Goal: Task Accomplishment & Management: Manage account settings

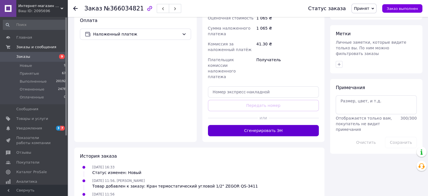
scroll to position [253, 0]
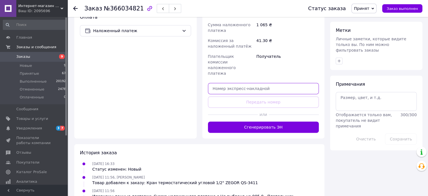
click at [243, 83] on input "text" at bounding box center [263, 88] width 111 height 11
paste input "[CREDIT_CARD_NUMBER]"
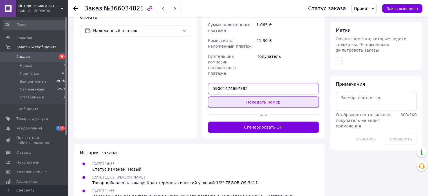
type input "59001474697382"
click at [259, 96] on button "Передать номер" at bounding box center [263, 101] width 111 height 11
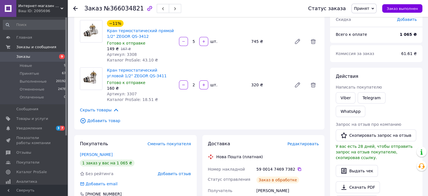
scroll to position [0, 0]
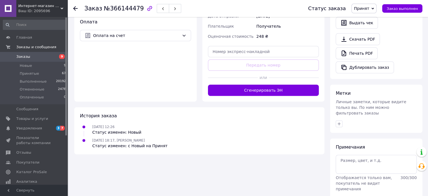
scroll to position [201, 0]
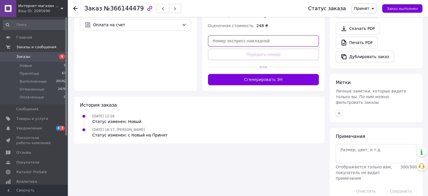
click at [241, 39] on input "text" at bounding box center [263, 40] width 111 height 11
paste input "[CREDIT_CARD_NUMBER]"
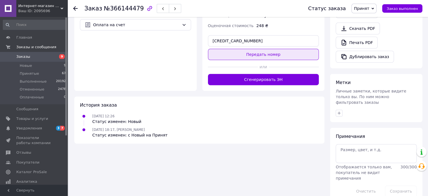
click at [259, 49] on button "Передать номер" at bounding box center [263, 54] width 111 height 11
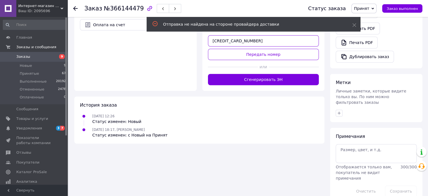
click at [252, 39] on input "59001474698089" at bounding box center [263, 40] width 111 height 11
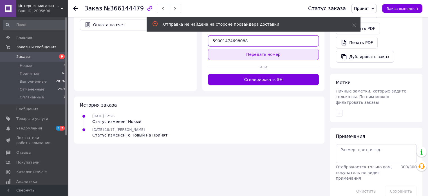
type input "59001474698088"
click at [264, 49] on button "Передать номер" at bounding box center [263, 54] width 111 height 11
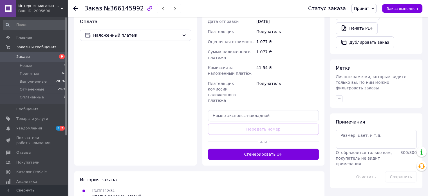
scroll to position [197, 0]
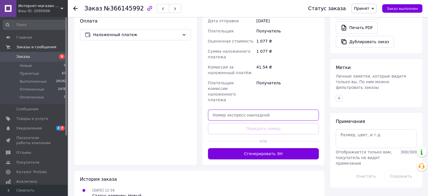
click at [246, 109] on input "text" at bounding box center [263, 114] width 111 height 11
paste input "[CREDIT_CARD_NUMBER]"
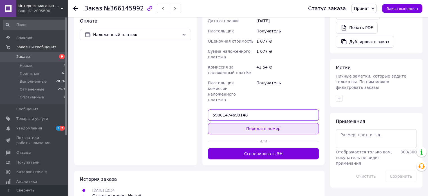
type input "59001474699148"
click at [265, 123] on button "Передать номер" at bounding box center [263, 128] width 111 height 11
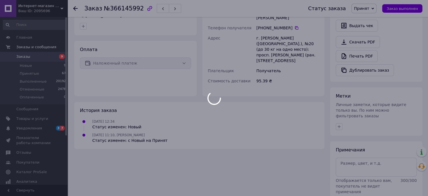
scroll to position [56, 0]
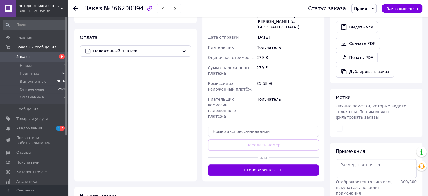
scroll to position [196, 0]
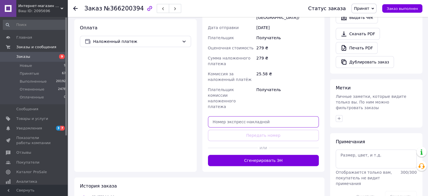
click at [245, 116] on input "text" at bounding box center [263, 121] width 111 height 11
paste input "59001474703500"
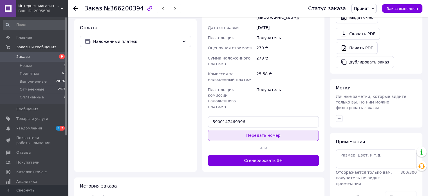
click at [264, 129] on button "Передать номер" at bounding box center [263, 134] width 111 height 11
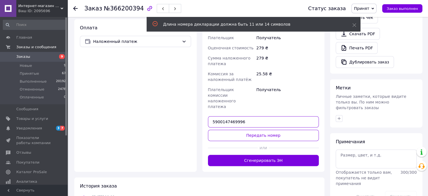
click at [235, 116] on input "5900147469996" at bounding box center [263, 121] width 111 height 11
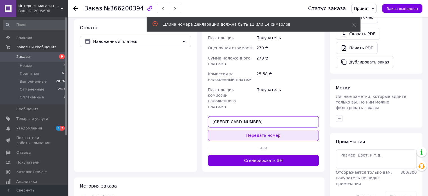
type input "59001474699996"
click at [265, 129] on button "Передать номер" at bounding box center [263, 134] width 111 height 11
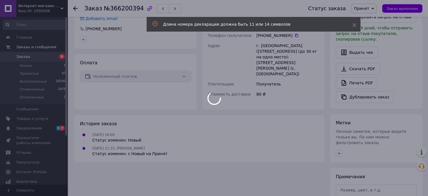
scroll to position [103, 0]
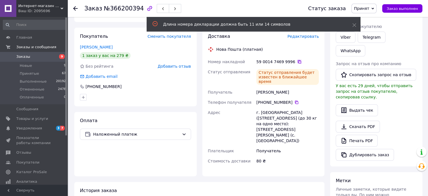
click at [298, 60] on icon at bounding box center [299, 61] width 3 height 3
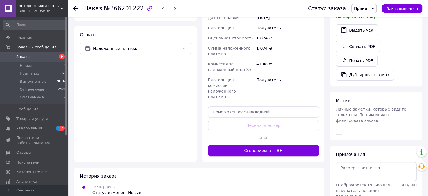
scroll to position [190, 0]
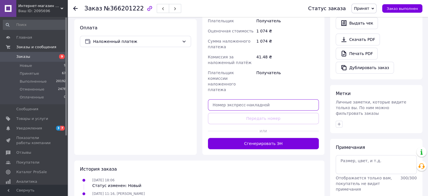
click at [252, 99] on input "text" at bounding box center [263, 104] width 111 height 11
paste input "59001474703500"
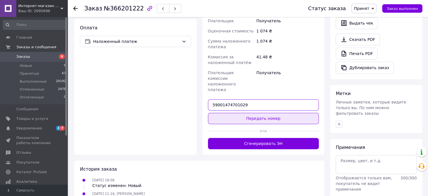
type input "59001474701029"
click at [268, 113] on button "Передать номер" at bounding box center [263, 118] width 111 height 11
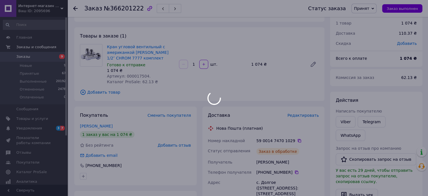
scroll to position [0, 0]
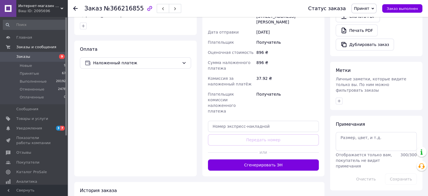
scroll to position [225, 0]
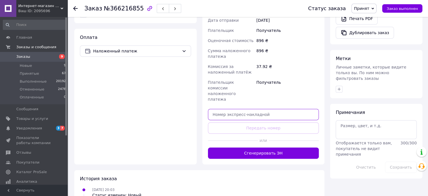
click at [239, 109] on input "text" at bounding box center [263, 114] width 111 height 11
paste input "59001474703500"
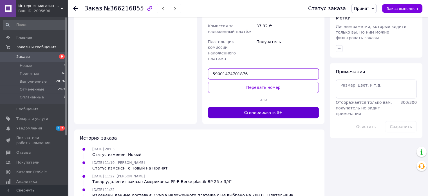
scroll to position [281, 0]
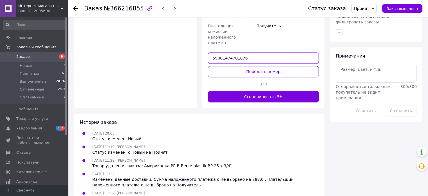
type input "59001474701876"
click at [262, 66] on button "Передать номер" at bounding box center [263, 71] width 111 height 11
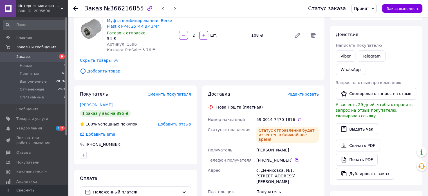
scroll to position [0, 0]
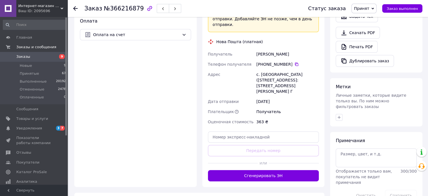
scroll to position [234, 0]
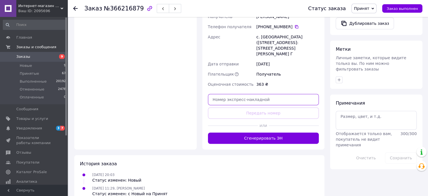
click at [251, 94] on input "text" at bounding box center [263, 99] width 111 height 11
paste input "59001474703500"
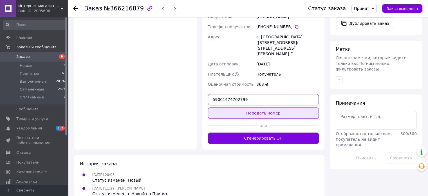
type input "59001474702799"
click at [275, 107] on button "Передать номер" at bounding box center [263, 112] width 111 height 11
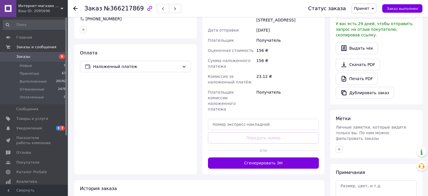
scroll to position [197, 0]
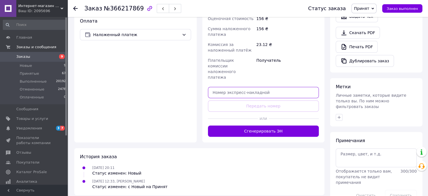
click at [250, 87] on input "text" at bounding box center [263, 92] width 111 height 11
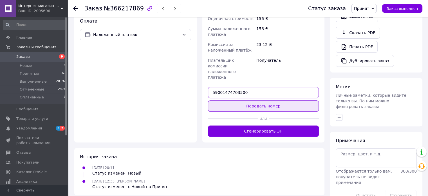
type input "59001474703500"
click at [267, 100] on button "Передать номер" at bounding box center [263, 105] width 111 height 11
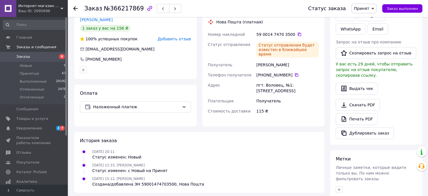
scroll to position [113, 0]
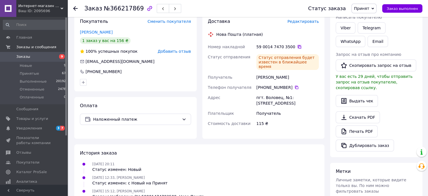
click at [297, 47] on icon at bounding box center [299, 46] width 5 height 5
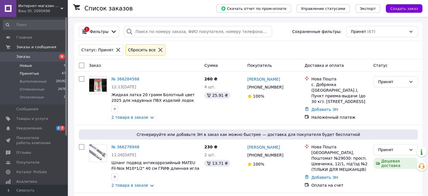
click at [27, 62] on li "Новые 9" at bounding box center [34, 66] width 69 height 8
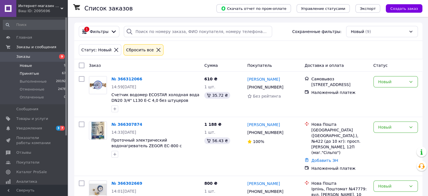
click at [28, 75] on span "Принятые" at bounding box center [29, 73] width 19 height 5
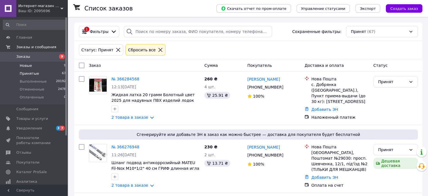
click at [28, 65] on span "Новые" at bounding box center [26, 65] width 12 height 5
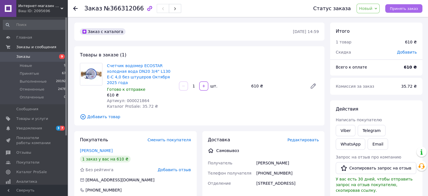
click at [405, 8] on span "Принять заказ" at bounding box center [404, 8] width 28 height 4
click at [343, 129] on link "Viber" at bounding box center [346, 130] width 20 height 11
click at [344, 128] on link "Viber" at bounding box center [346, 130] width 20 height 11
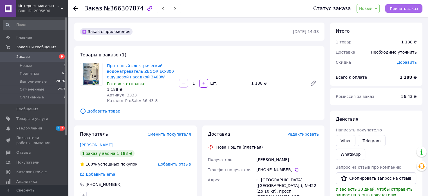
click at [405, 7] on span "Принять заказ" at bounding box center [404, 8] width 28 height 4
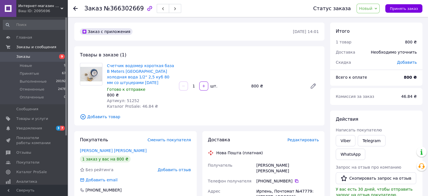
click at [253, 85] on div "800 ₴" at bounding box center [277, 86] width 56 height 8
click at [275, 84] on div "800 ₴" at bounding box center [277, 86] width 56 height 8
click at [253, 85] on div "800 ₴" at bounding box center [277, 86] width 56 height 8
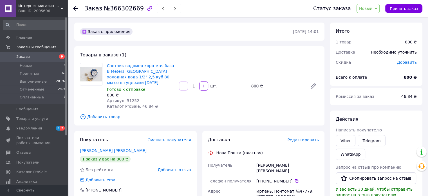
click at [269, 86] on div "800 ₴" at bounding box center [277, 86] width 56 height 8
click at [253, 87] on div "800 ₴" at bounding box center [277, 86] width 56 height 8
drag, startPoint x: 253, startPoint y: 87, endPoint x: 260, endPoint y: 86, distance: 7.0
click at [253, 86] on div "800 ₴" at bounding box center [277, 86] width 56 height 8
click at [273, 85] on div "800 ₴" at bounding box center [277, 86] width 56 height 8
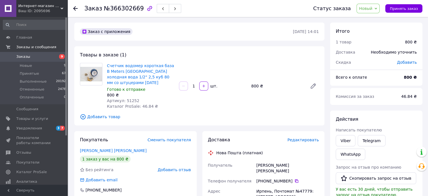
click at [253, 86] on div "800 ₴" at bounding box center [277, 86] width 56 height 8
drag, startPoint x: 253, startPoint y: 86, endPoint x: 256, endPoint y: 86, distance: 3.7
click at [253, 86] on div "800 ₴" at bounding box center [277, 86] width 56 height 8
click at [274, 86] on div "800 ₴" at bounding box center [277, 86] width 56 height 8
click at [404, 8] on span "Принять заказ" at bounding box center [404, 8] width 28 height 4
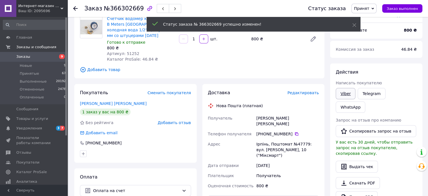
scroll to position [56, 0]
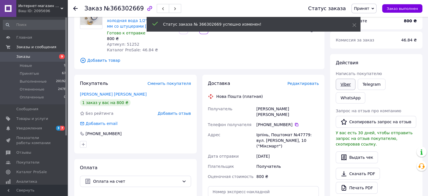
click at [344, 82] on link "Viber" at bounding box center [346, 84] width 20 height 11
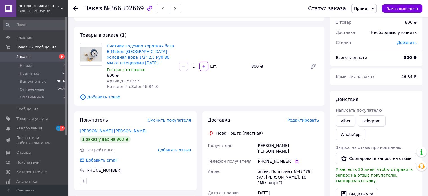
scroll to position [0, 0]
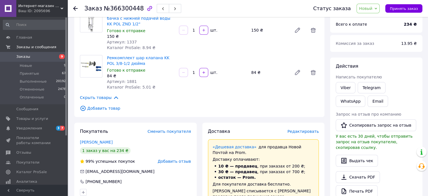
scroll to position [56, 0]
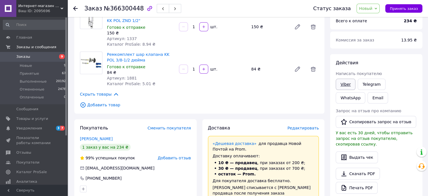
click at [347, 83] on link "Viber" at bounding box center [346, 84] width 20 height 11
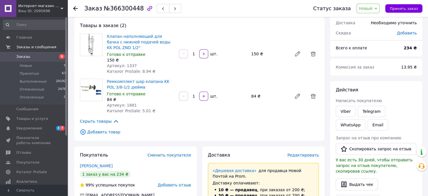
scroll to position [0, 0]
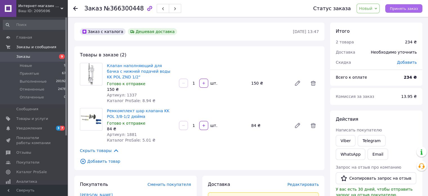
click at [405, 8] on span "Принять заказ" at bounding box center [404, 8] width 28 height 4
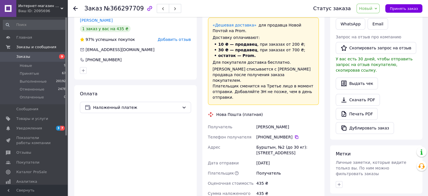
scroll to position [141, 0]
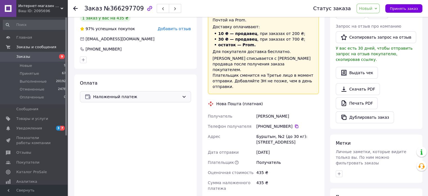
click at [129, 93] on span "Наложенный платеж" at bounding box center [136, 96] width 86 height 6
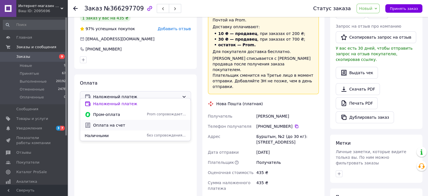
click at [113, 126] on span "Оплата на счет" at bounding box center [139, 125] width 93 height 6
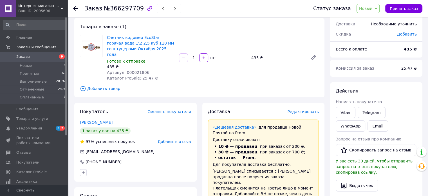
scroll to position [0, 0]
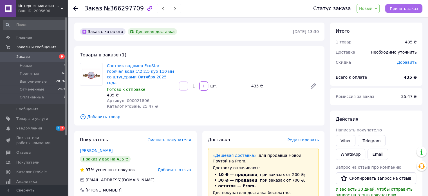
click at [405, 5] on button "Принять заказ" at bounding box center [403, 8] width 37 height 8
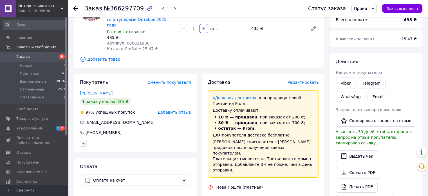
scroll to position [56, 0]
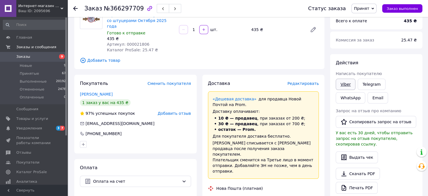
click at [344, 82] on link "Viber" at bounding box center [346, 84] width 20 height 11
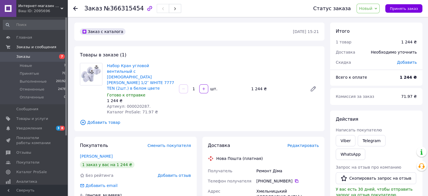
click at [132, 104] on span "Артикул: 000020287." at bounding box center [129, 106] width 44 height 5
copy span "000020287"
click at [256, 85] on div "1 244 ₴" at bounding box center [277, 89] width 56 height 8
click at [268, 85] on div "1 244 ₴" at bounding box center [277, 89] width 56 height 8
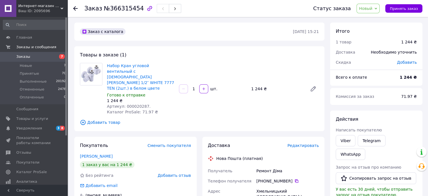
click at [259, 85] on div "1 244 ₴" at bounding box center [277, 89] width 56 height 8
click at [274, 85] on div "1 244 ₴" at bounding box center [277, 89] width 56 height 8
click at [257, 85] on div "1 244 ₴" at bounding box center [277, 89] width 56 height 8
click at [272, 85] on div "1 244 ₴" at bounding box center [277, 89] width 56 height 8
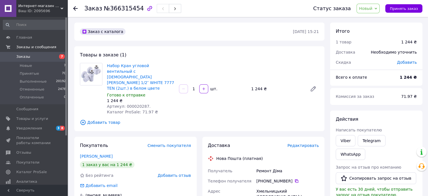
click at [257, 85] on div "1 244 ₴" at bounding box center [277, 89] width 56 height 8
click at [272, 85] on div "1 244 ₴" at bounding box center [277, 89] width 56 height 8
click at [257, 85] on div "1 244 ₴" at bounding box center [277, 89] width 56 height 8
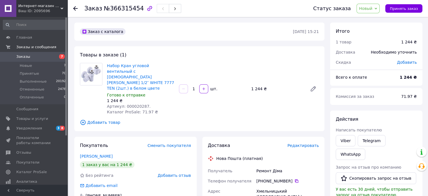
click at [272, 85] on div "1 244 ₴" at bounding box center [277, 89] width 56 height 8
click at [256, 85] on div "1 244 ₴" at bounding box center [277, 89] width 56 height 8
click at [271, 85] on div "1 244 ₴" at bounding box center [277, 89] width 56 height 8
click at [405, 9] on span "Принять заказ" at bounding box center [404, 8] width 28 height 4
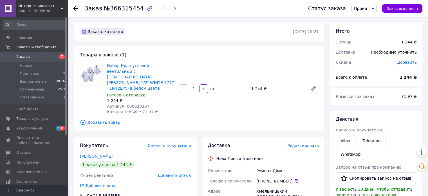
click at [256, 85] on div "1 244 ₴" at bounding box center [277, 89] width 56 height 8
click at [271, 85] on div "1 244 ₴" at bounding box center [277, 89] width 56 height 8
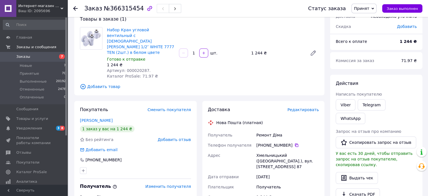
scroll to position [84, 0]
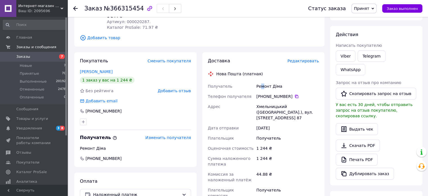
click at [262, 81] on div "Ремонт Діма" at bounding box center [287, 86] width 65 height 10
click at [275, 81] on div "Ремонт Діма" at bounding box center [287, 86] width 65 height 10
click at [262, 81] on div "Ремонт Діма" at bounding box center [287, 86] width 65 height 10
click at [275, 81] on div "Ремонт Діма" at bounding box center [287, 86] width 65 height 10
click at [260, 81] on div "Ремонт Діма" at bounding box center [287, 86] width 65 height 10
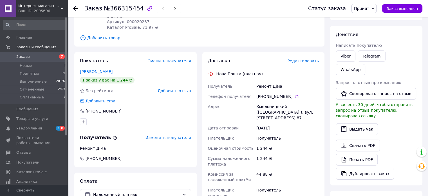
click at [275, 81] on div "Ремонт Діма" at bounding box center [287, 86] width 65 height 10
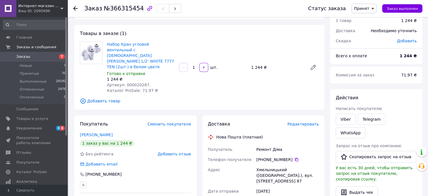
scroll to position [0, 0]
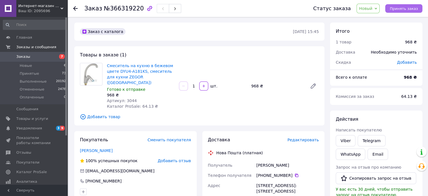
click at [409, 10] on span "Принять заказ" at bounding box center [404, 8] width 28 height 4
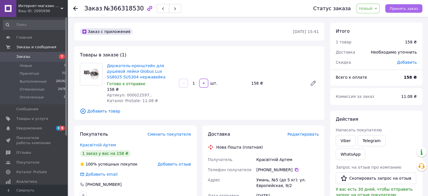
click at [404, 6] on span "Принять заказ" at bounding box center [404, 8] width 28 height 4
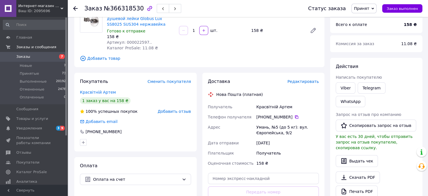
scroll to position [56, 0]
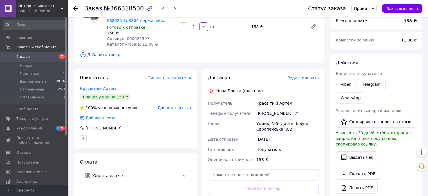
click at [104, 54] on span "Добавить товар" at bounding box center [199, 54] width 239 height 6
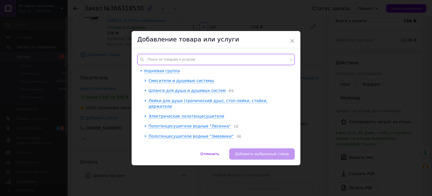
click at [159, 62] on input "text" at bounding box center [216, 59] width 158 height 11
paste input "2835"
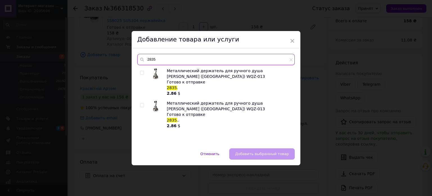
type input "2835"
click at [143, 73] on span at bounding box center [142, 73] width 4 height 4
click at [143, 73] on input "checkbox" at bounding box center [142, 73] width 4 height 4
checkbox input "true"
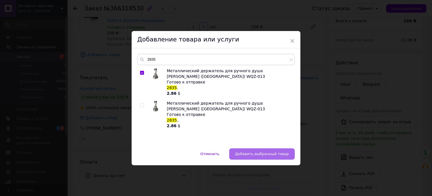
click at [260, 152] on span "Добавить выбранный товар" at bounding box center [262, 153] width 54 height 4
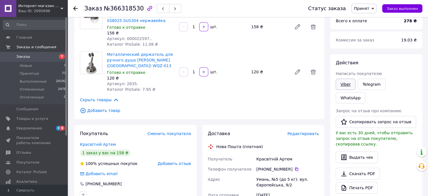
click at [346, 85] on link "Viber" at bounding box center [346, 84] width 20 height 11
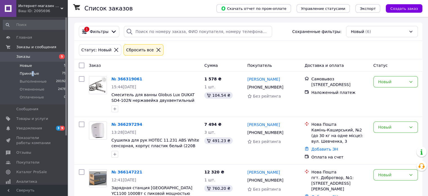
click at [31, 72] on span "Принятые" at bounding box center [29, 73] width 19 height 5
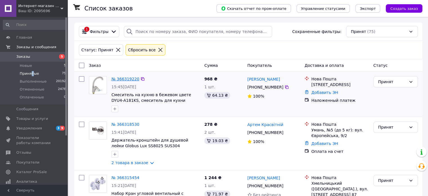
click at [122, 80] on link "№ 366319220" at bounding box center [125, 79] width 28 height 5
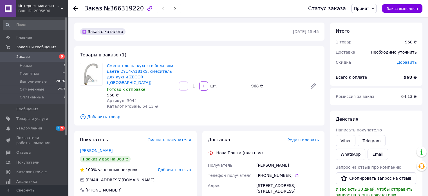
click at [253, 84] on div "968 ₴" at bounding box center [277, 86] width 56 height 8
click at [270, 82] on div "968 ₴" at bounding box center [277, 86] width 56 height 8
click at [254, 84] on div "968 ₴" at bounding box center [277, 86] width 56 height 8
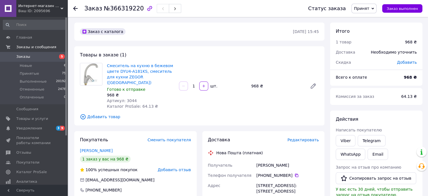
click at [265, 83] on div "968 ₴" at bounding box center [277, 86] width 56 height 8
click at [253, 84] on div "968 ₴" at bounding box center [277, 86] width 56 height 8
click at [266, 82] on div "968 ₴" at bounding box center [277, 86] width 56 height 8
click at [25, 65] on span "Новые" at bounding box center [26, 65] width 12 height 5
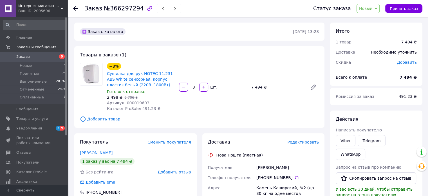
click at [136, 102] on span "Артикул: 000019603" at bounding box center [128, 102] width 42 height 5
copy span "000019603"
click at [135, 78] on link "Сушилка для рук HOTEC 11.231 ABS White сенсорная, корпус пластик белый (220В ,1…" at bounding box center [140, 79] width 66 height 16
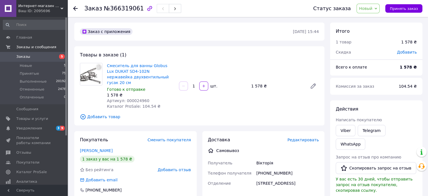
click at [135, 98] on span "Артикул: 000024960" at bounding box center [128, 100] width 42 height 5
copy span "000024960"
click at [140, 72] on link "Смеситель для ванны Globus Lux DUKAT SD4-102N нержавейка двухвентильный гусак 2…" at bounding box center [138, 73] width 62 height 21
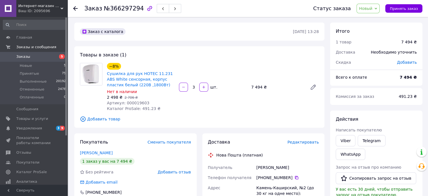
click at [146, 9] on icon "button" at bounding box center [149, 8] width 7 height 7
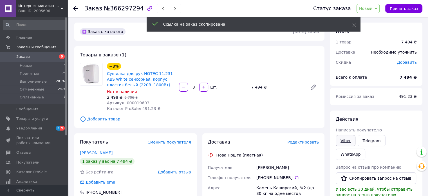
drag, startPoint x: 347, startPoint y: 141, endPoint x: 343, endPoint y: 140, distance: 4.2
click at [347, 141] on link "Viber" at bounding box center [346, 140] width 20 height 11
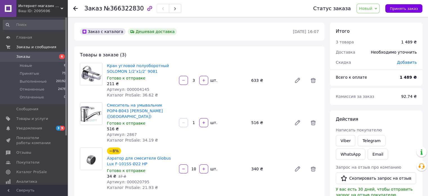
click at [133, 89] on span "Артикул: 000004145" at bounding box center [128, 89] width 42 height 5
copy span "000004145"
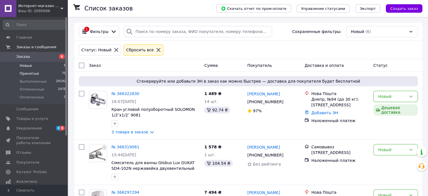
click at [26, 71] on span "Принятые" at bounding box center [29, 73] width 19 height 5
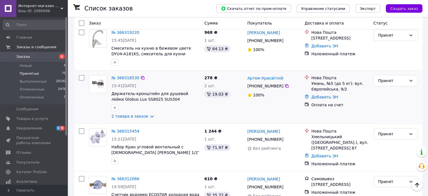
scroll to position [56, 0]
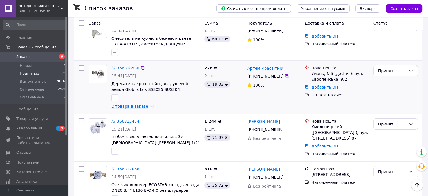
click at [132, 107] on link "2 товара в заказе" at bounding box center [129, 106] width 37 height 5
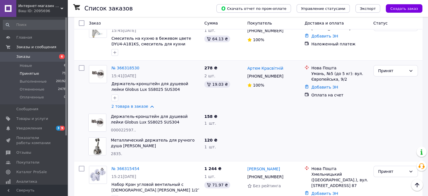
click at [123, 130] on span "000022597.." at bounding box center [123, 129] width 25 height 5
copy span "000022597"
click at [118, 154] on span "2835." at bounding box center [116, 153] width 11 height 5
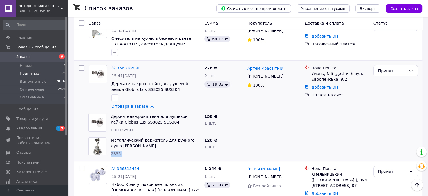
click at [118, 154] on span "2835." at bounding box center [116, 153] width 11 height 5
copy span "2835."
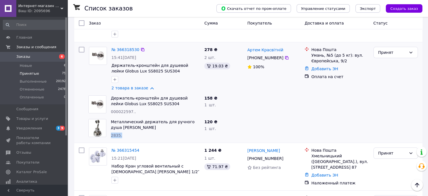
scroll to position [84, 0]
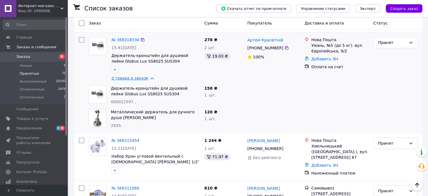
click at [128, 78] on link "2 товара в заказе" at bounding box center [129, 78] width 37 height 5
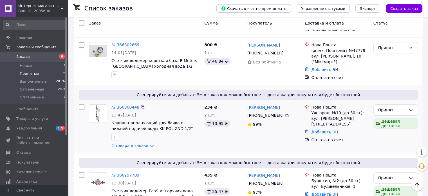
scroll to position [310, 0]
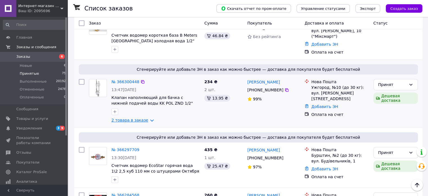
click at [134, 118] on link "2 товара в заказе" at bounding box center [129, 120] width 37 height 5
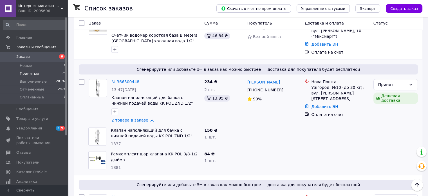
click at [114, 141] on span "1337" at bounding box center [116, 143] width 10 height 5
copy span "1337"
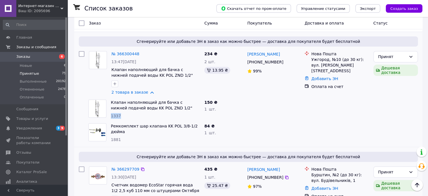
scroll to position [338, 0]
click at [115, 137] on span "1881" at bounding box center [116, 139] width 10 height 5
copy span "1881"
click at [135, 89] on link "2 товара в заказе" at bounding box center [129, 91] width 37 height 5
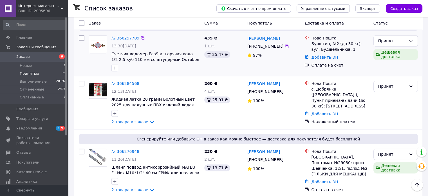
scroll to position [422, 0]
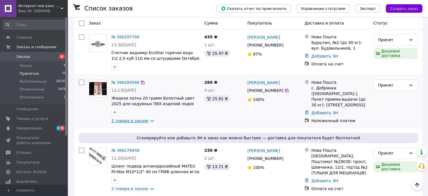
click at [131, 118] on link "2 товара в заказе" at bounding box center [129, 120] width 37 height 5
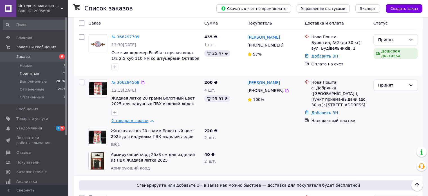
click at [131, 118] on link "2 товара в заказе" at bounding box center [129, 120] width 37 height 5
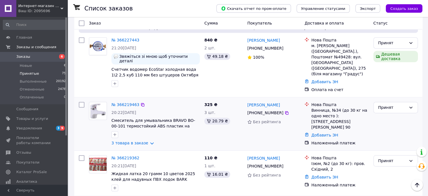
scroll to position [844, 0]
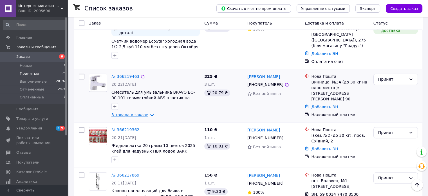
click at [127, 112] on link "3 товара в заказе" at bounding box center [129, 114] width 37 height 5
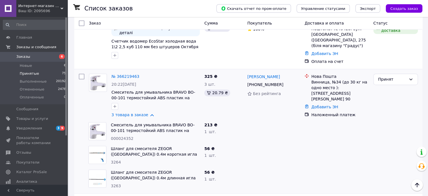
click at [120, 136] on span "000024352" at bounding box center [122, 138] width 23 height 5
copy span "000024352"
click at [116, 160] on span "3264" at bounding box center [116, 162] width 10 height 5
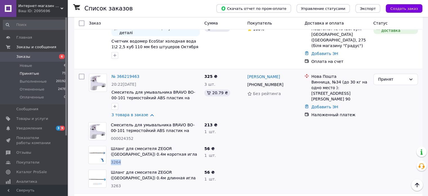
copy span "3264"
click at [115, 183] on span "3263" at bounding box center [116, 185] width 10 height 5
copy span "3263"
click at [127, 112] on link "3 товара в заказе" at bounding box center [129, 114] width 37 height 5
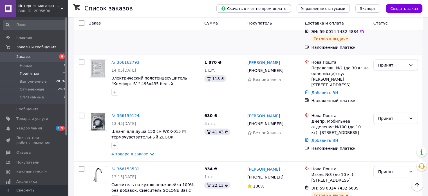
scroll to position [1435, 0]
